Goal: Information Seeking & Learning: Learn about a topic

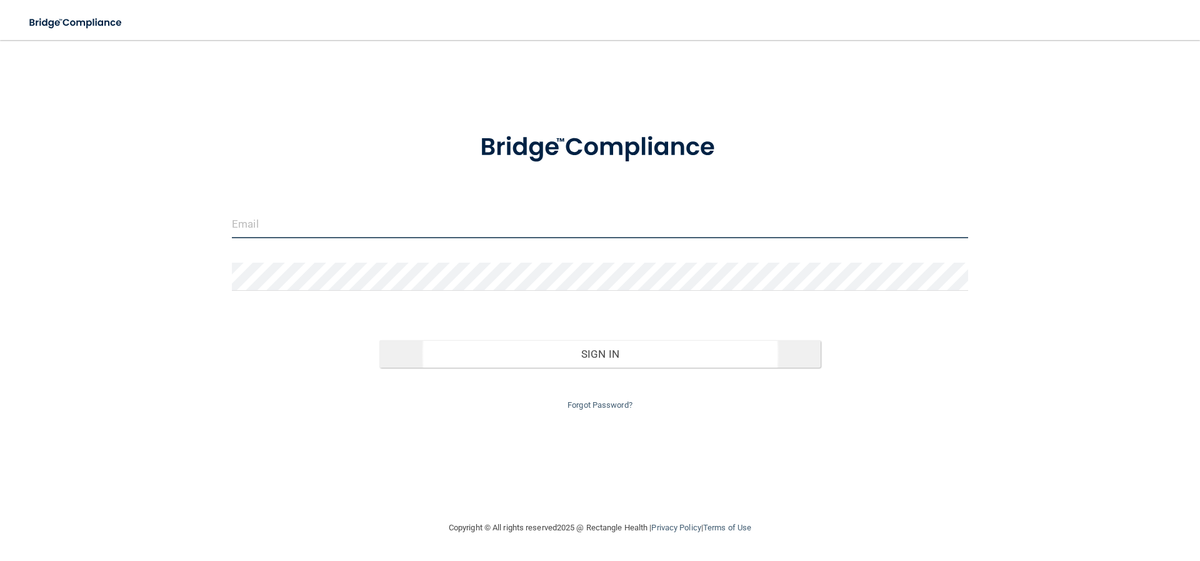
type input "[PERSON_NAME][EMAIL_ADDRESS][DOMAIN_NAME]"
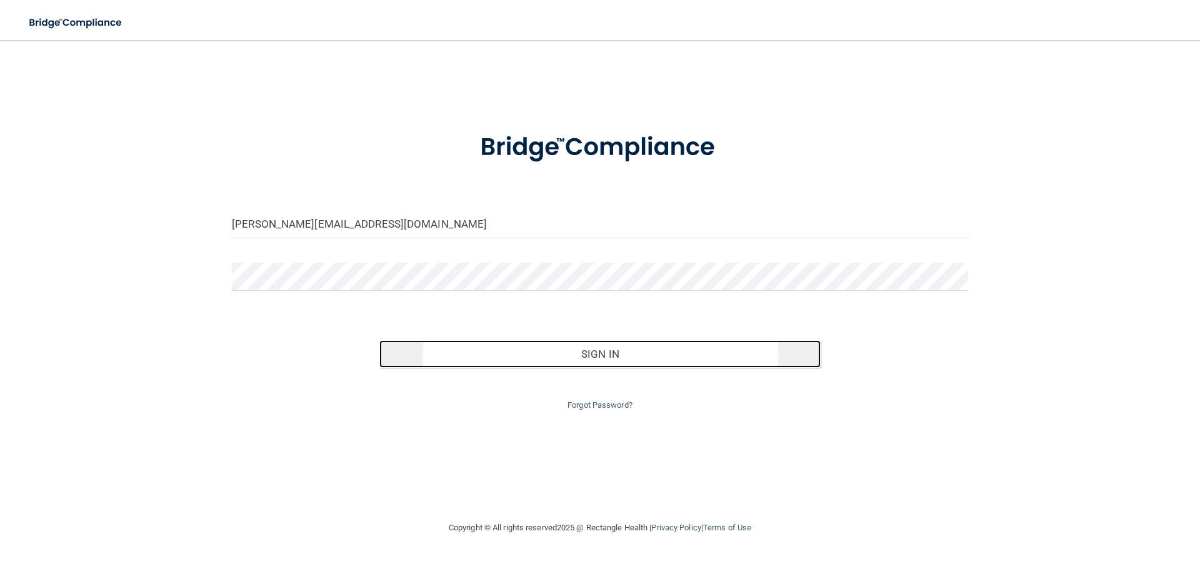
click at [581, 351] on button "Sign In" at bounding box center [600, 354] width 442 height 28
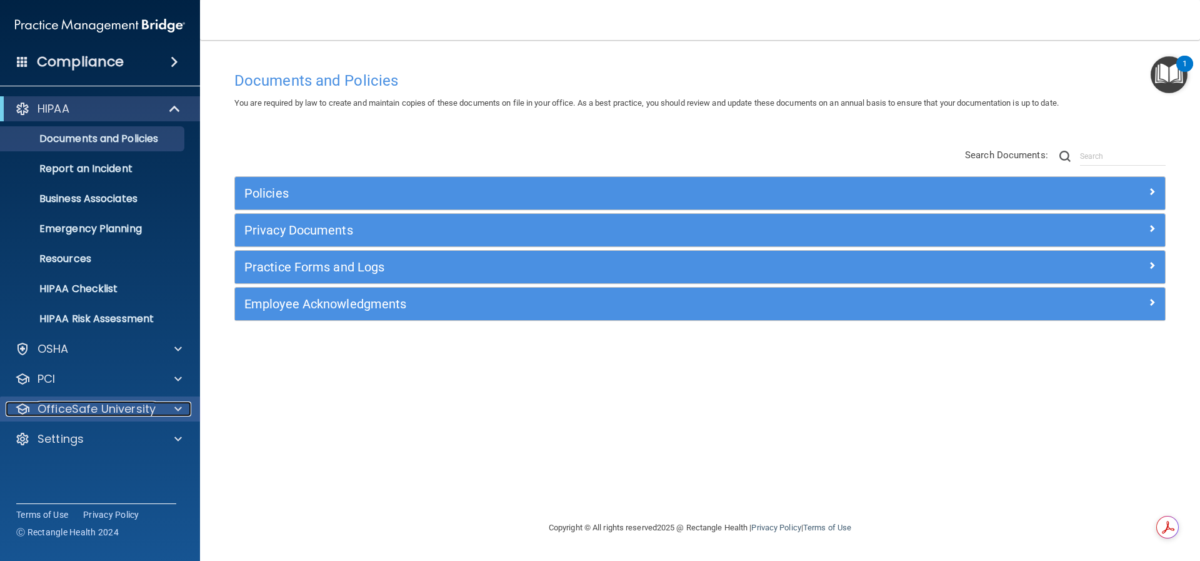
click at [86, 413] on p "OfficeSafe University" at bounding box center [97, 408] width 118 height 15
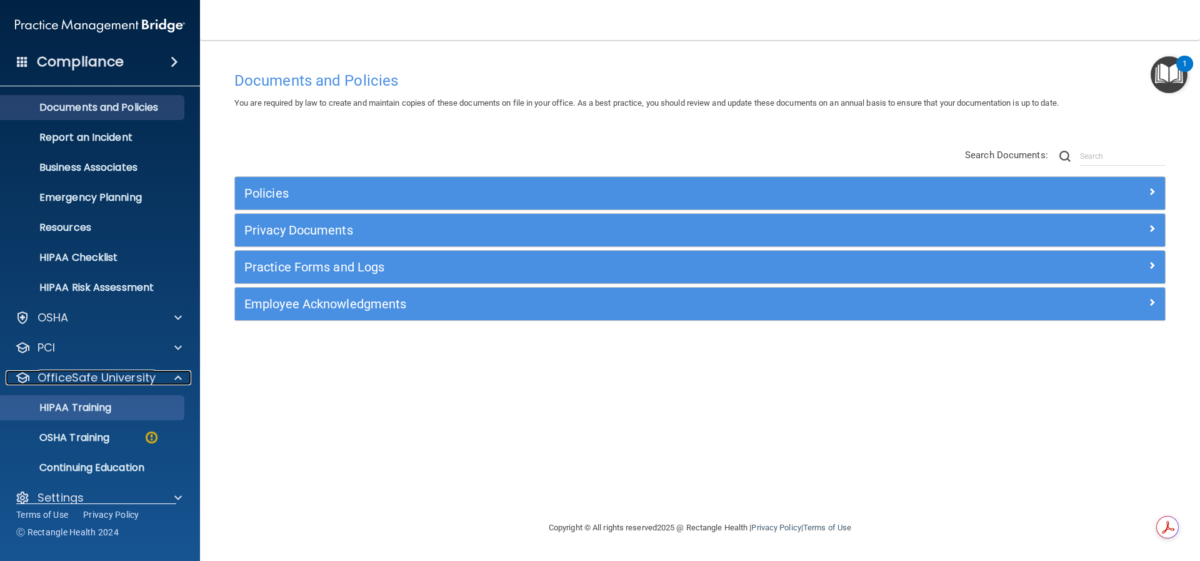
scroll to position [48, 0]
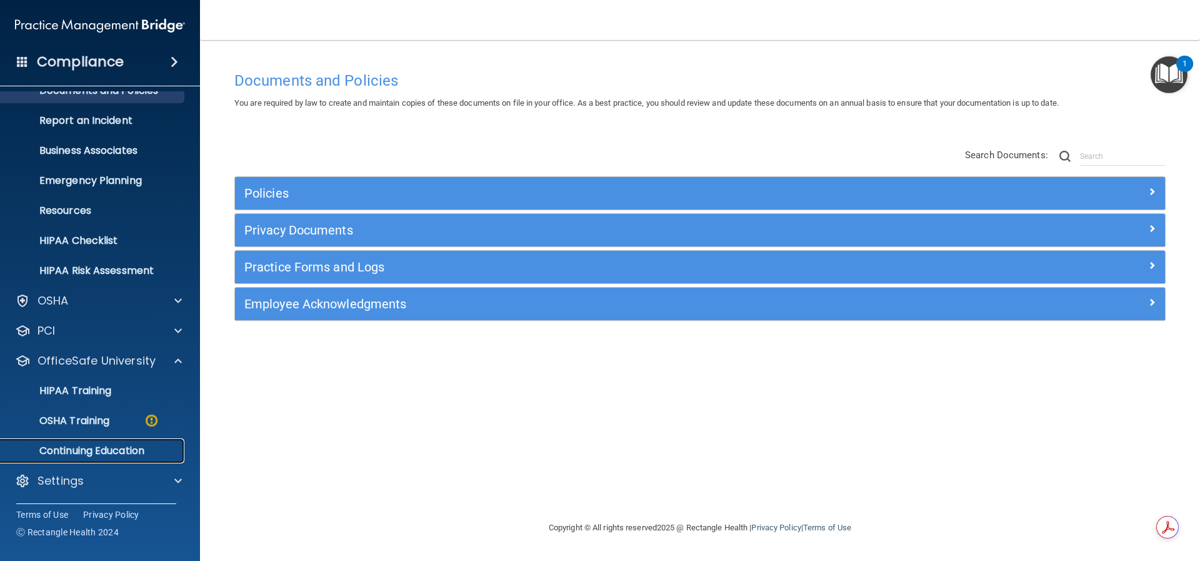
click at [103, 449] on p "Continuing Education" at bounding box center [93, 450] width 171 height 13
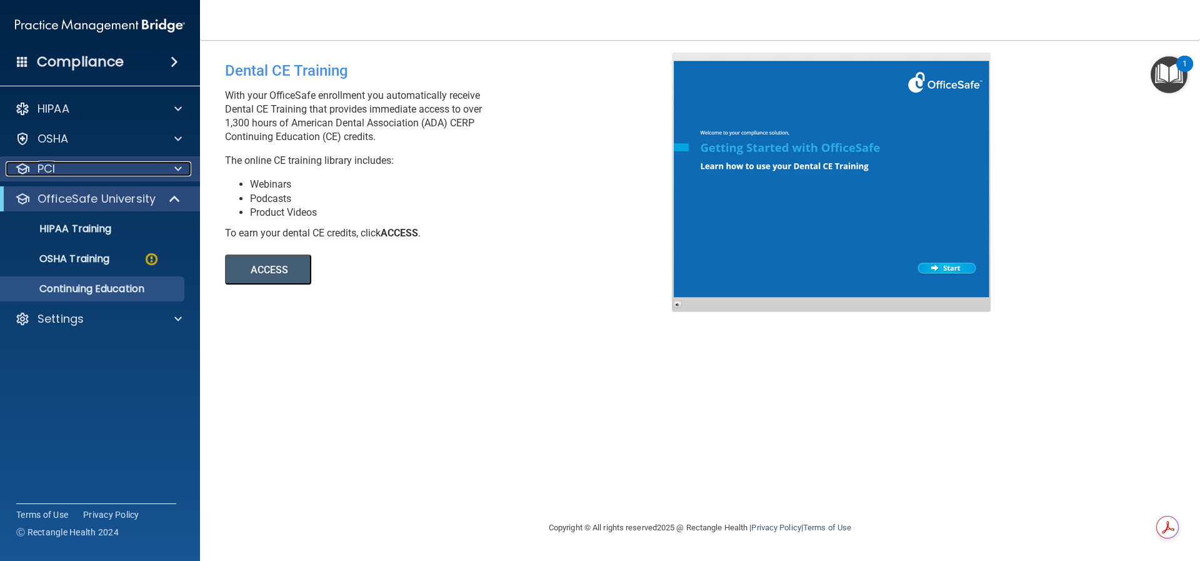
click at [54, 175] on p "PCI" at bounding box center [47, 168] width 18 height 15
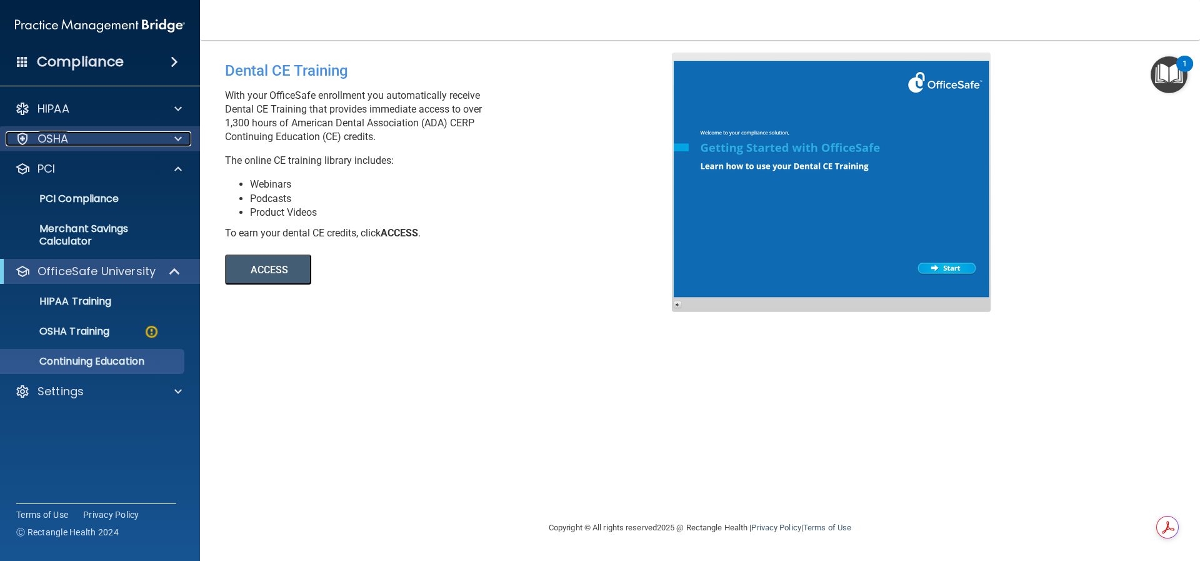
click at [56, 142] on p "OSHA" at bounding box center [53, 138] width 31 height 15
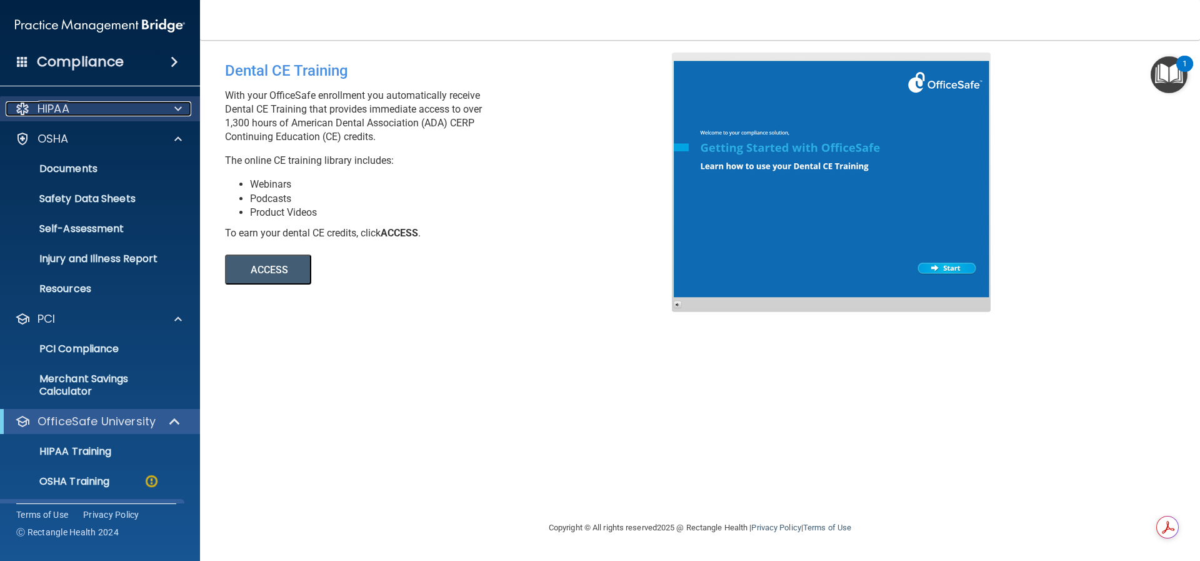
click at [57, 115] on p "HIPAA" at bounding box center [54, 108] width 32 height 15
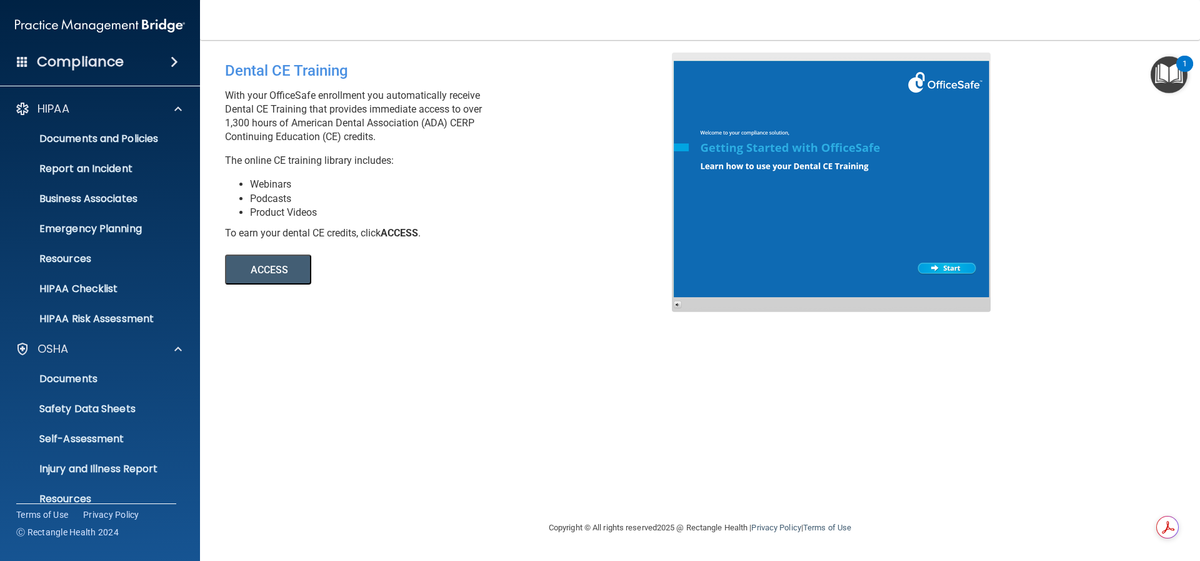
click at [58, 124] on ul "Documents and Policies Report an Incident Business Associates Emergency Plannin…" at bounding box center [100, 226] width 226 height 210
click at [54, 113] on p "HIPAA" at bounding box center [54, 108] width 32 height 15
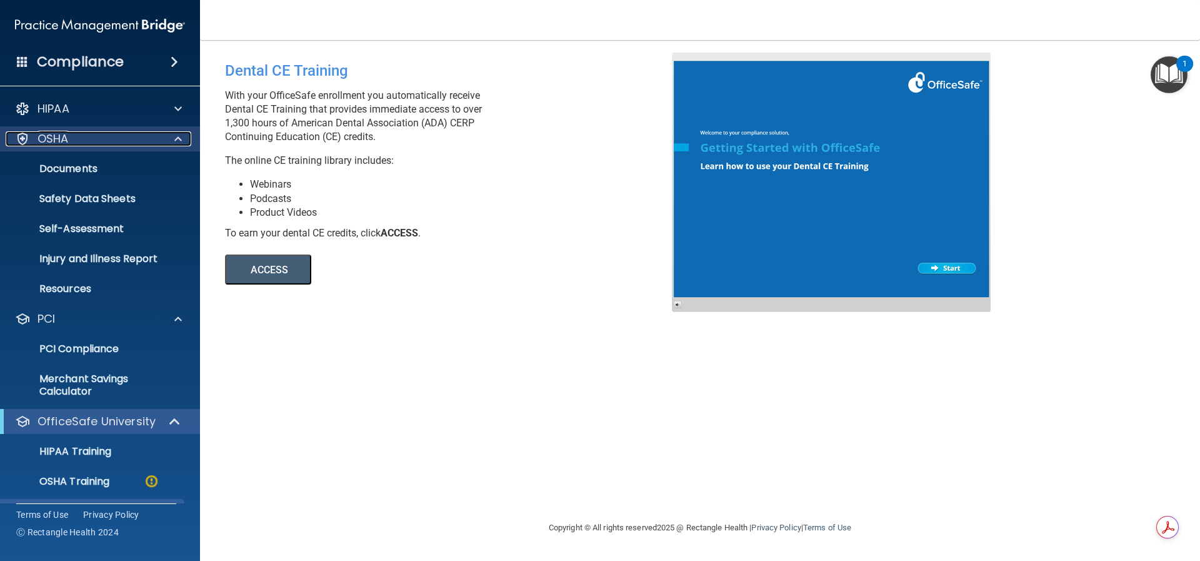
click at [46, 133] on p "OSHA" at bounding box center [53, 138] width 31 height 15
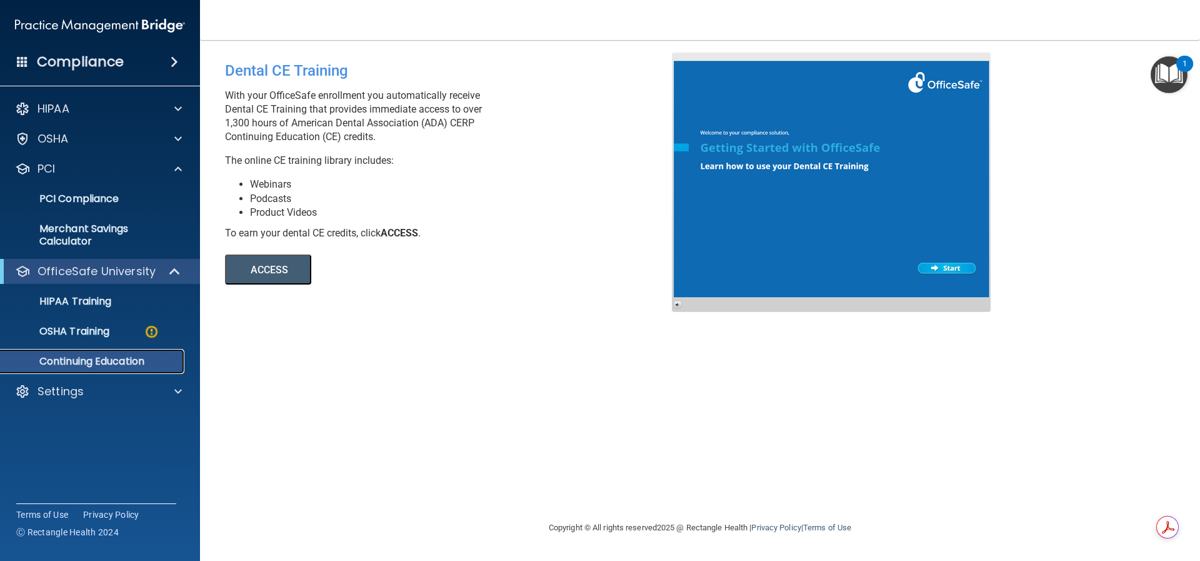
click at [68, 367] on p "Continuing Education" at bounding box center [93, 361] width 171 height 13
click at [260, 265] on button "ACCESS" at bounding box center [268, 269] width 86 height 30
